Goal: Check status

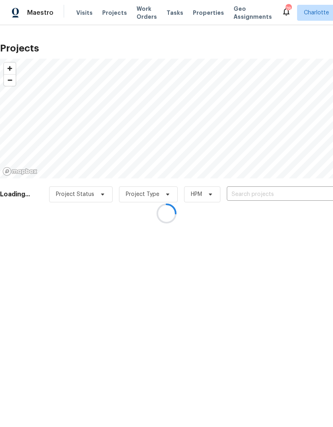
click at [278, 194] on div at bounding box center [166, 213] width 333 height 427
click at [297, 194] on div at bounding box center [166, 213] width 333 height 427
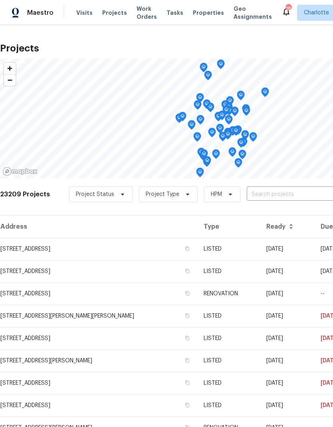
click at [299, 193] on input "text" at bounding box center [292, 194] width 91 height 12
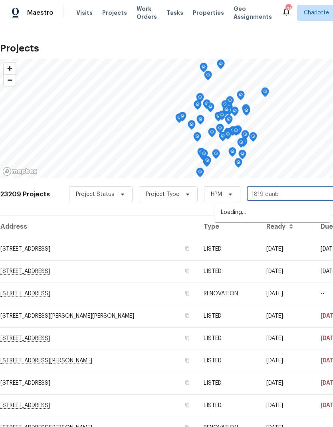
type input "1819 [PERSON_NAME]"
click at [299, 214] on li "[STREET_ADDRESS]" at bounding box center [272, 213] width 116 height 14
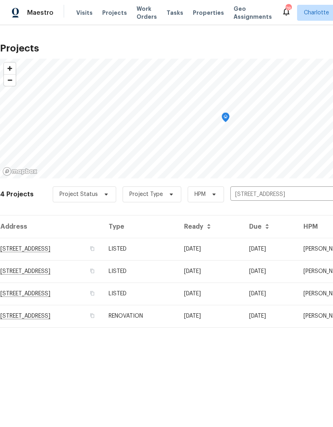
click at [297, 254] on td "[DATE]" at bounding box center [270, 249] width 54 height 22
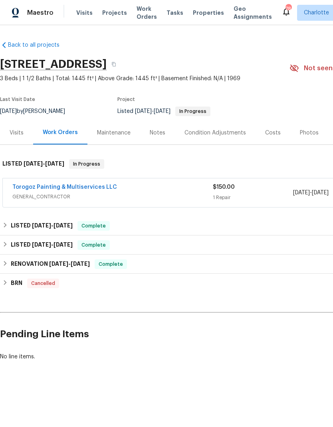
click at [31, 186] on link "Torogoz Painting & Multiservices LLC" at bounding box center [64, 187] width 105 height 6
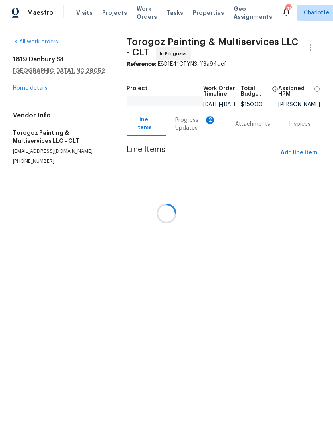
click at [186, 131] on div at bounding box center [166, 213] width 333 height 427
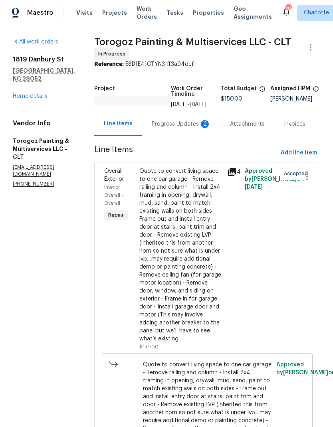
click at [173, 128] on div "Progress Updates 2" at bounding box center [181, 124] width 59 height 8
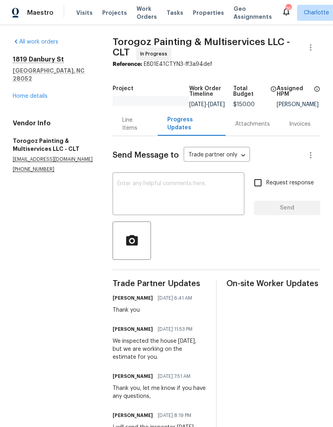
click at [17, 93] on link "Home details" at bounding box center [30, 96] width 35 height 6
